Goal: Information Seeking & Learning: Find contact information

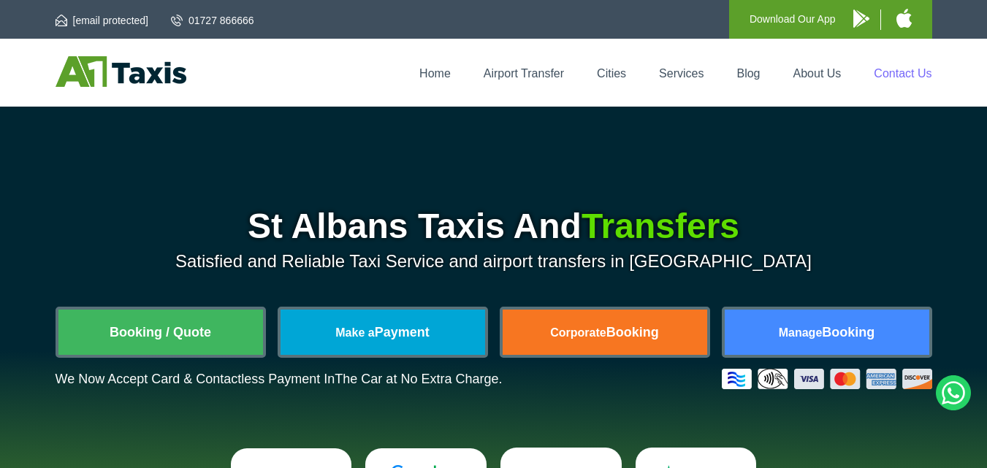
click at [897, 67] on link "Contact Us" at bounding box center [903, 73] width 58 height 12
click at [898, 67] on link "Contact Us" at bounding box center [903, 73] width 58 height 12
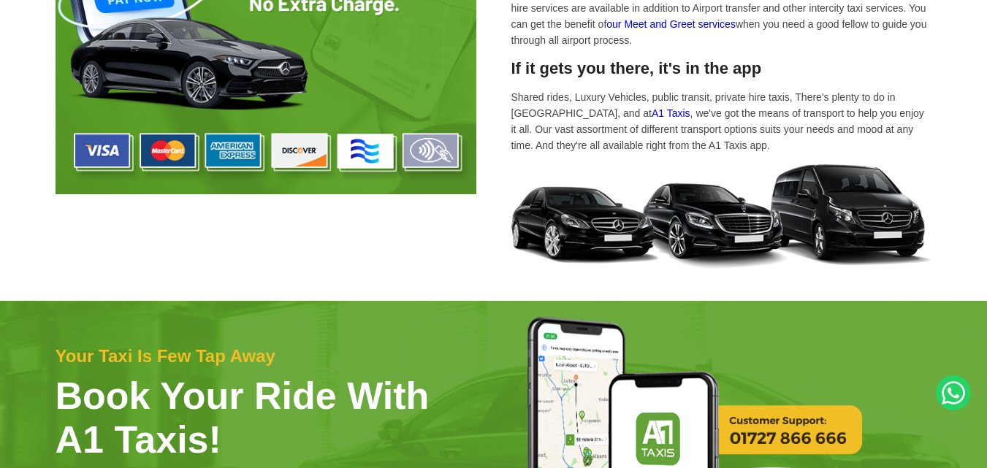
scroll to position [3360, 0]
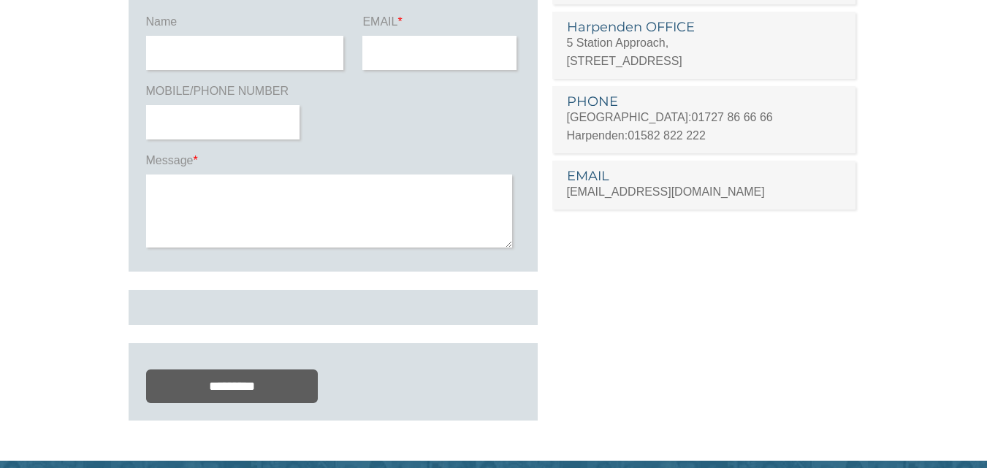
scroll to position [219, 0]
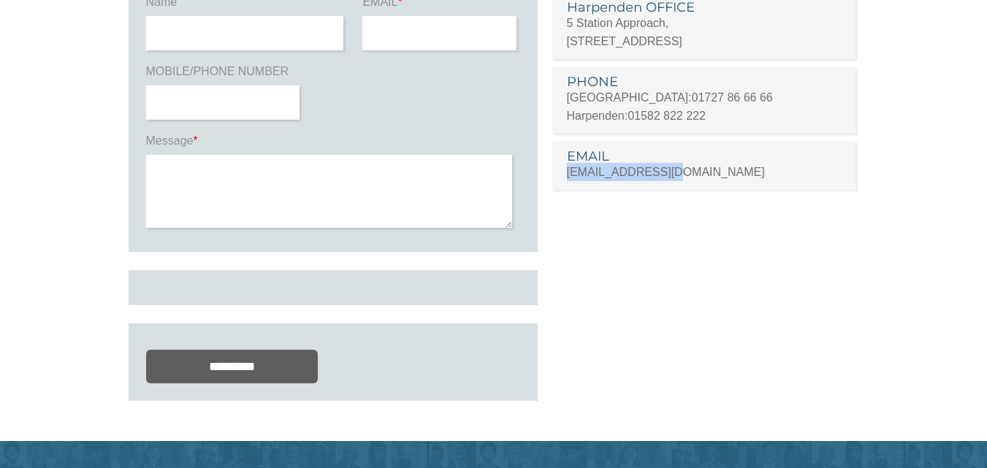
drag, startPoint x: 673, startPoint y: 171, endPoint x: 565, endPoint y: 177, distance: 107.5
click at [565, 177] on li "EMAIL [EMAIL_ADDRESS][DOMAIN_NAME]" at bounding box center [704, 165] width 304 height 49
copy link "[EMAIL_ADDRESS][DOMAIN_NAME]"
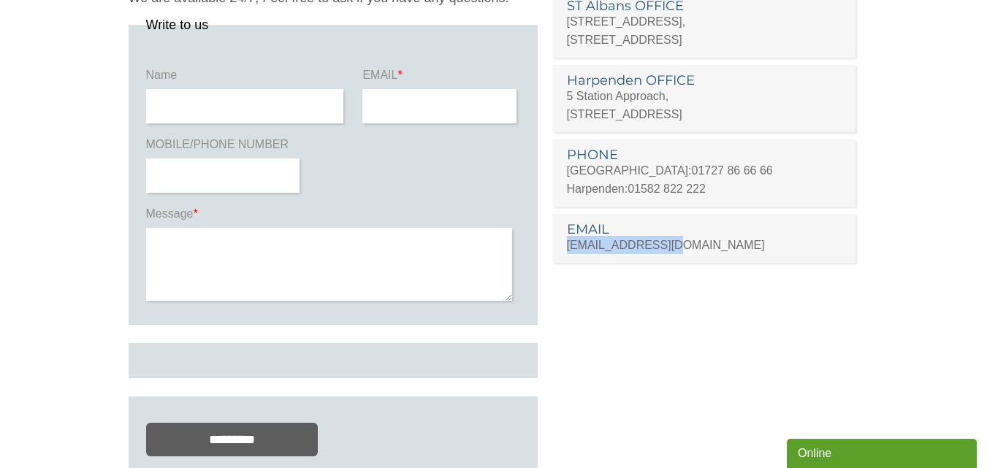
scroll to position [73, 0]
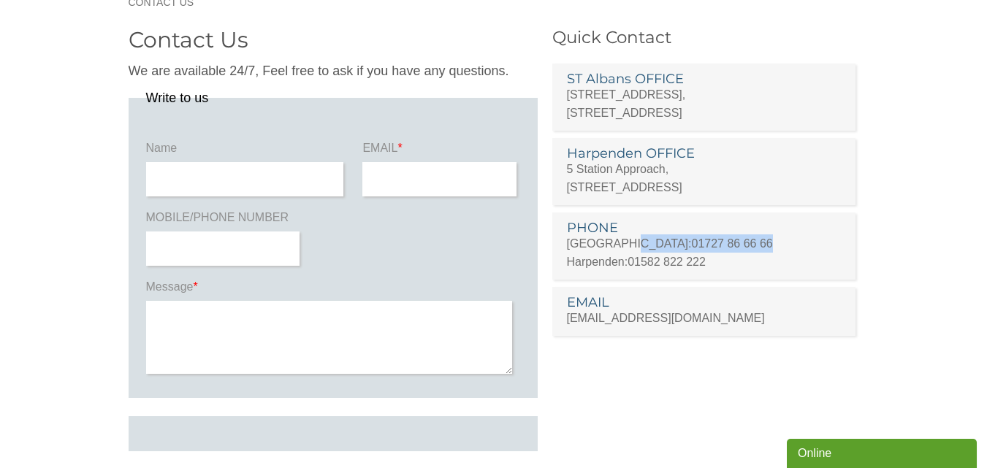
drag, startPoint x: 708, startPoint y: 240, endPoint x: 619, endPoint y: 241, distance: 88.4
click at [619, 241] on p "St Albans: 01727 86 66 66" at bounding box center [704, 243] width 275 height 18
copy p "01727 86 66 66"
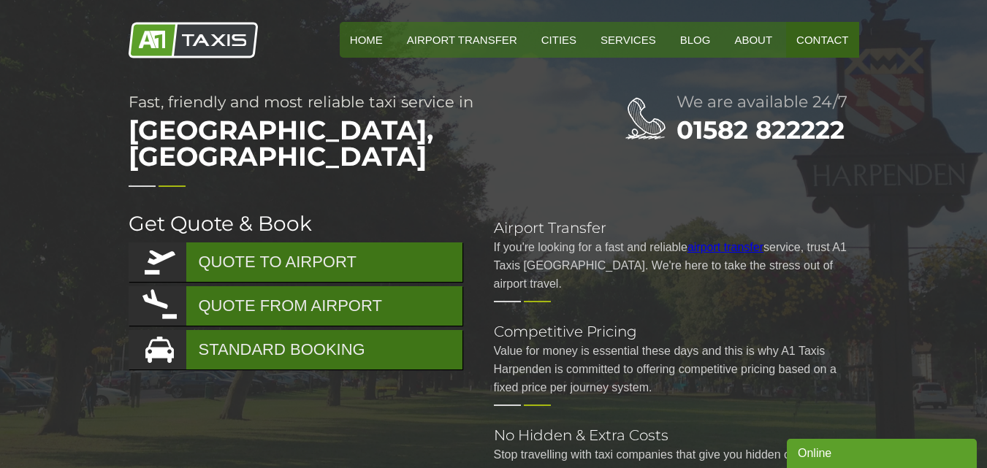
click at [838, 38] on link "Contact" at bounding box center [822, 40] width 72 height 36
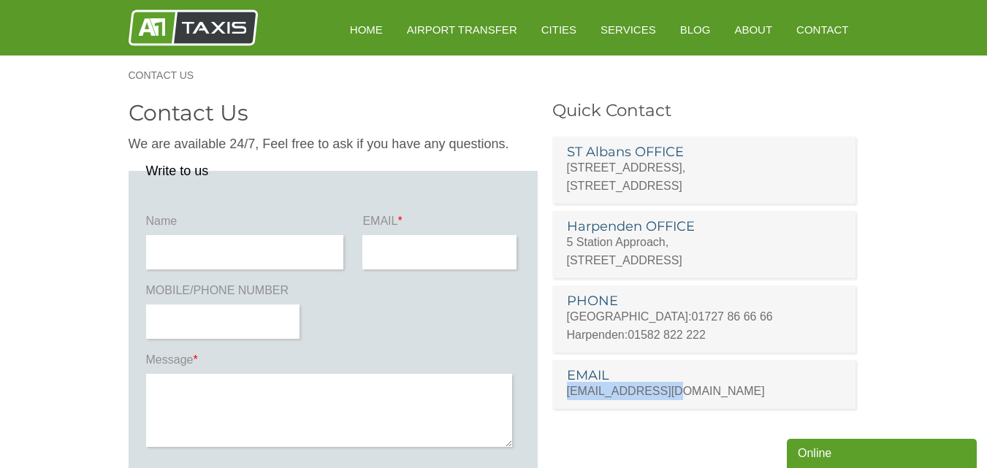
drag, startPoint x: 677, startPoint y: 393, endPoint x: 563, endPoint y: 393, distance: 113.9
click at [563, 393] on li "EMAIL admin@a1taxis.net" at bounding box center [704, 384] width 304 height 49
copy link "admin@a1taxis.net"
drag, startPoint x: 713, startPoint y: 336, endPoint x: 632, endPoint y: 343, distance: 81.3
click at [632, 343] on p "Harpenden: 01582 822 222" at bounding box center [704, 335] width 275 height 18
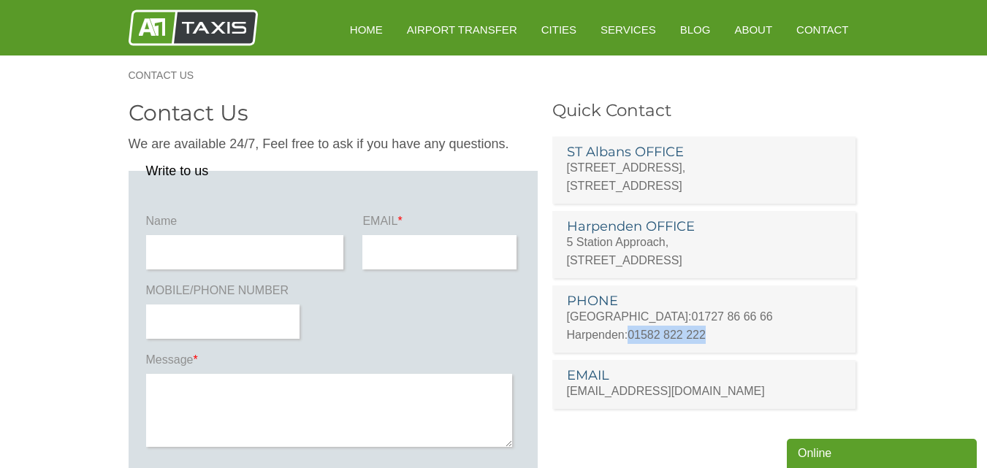
copy link "01582 822 222"
